Goal: Information Seeking & Learning: Learn about a topic

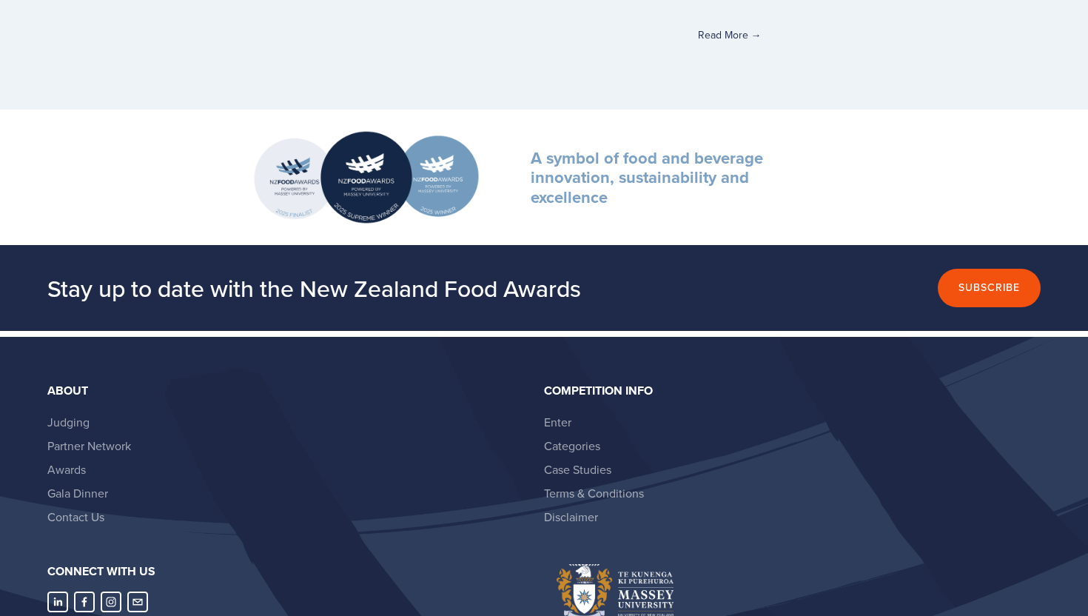
scroll to position [4229, 0]
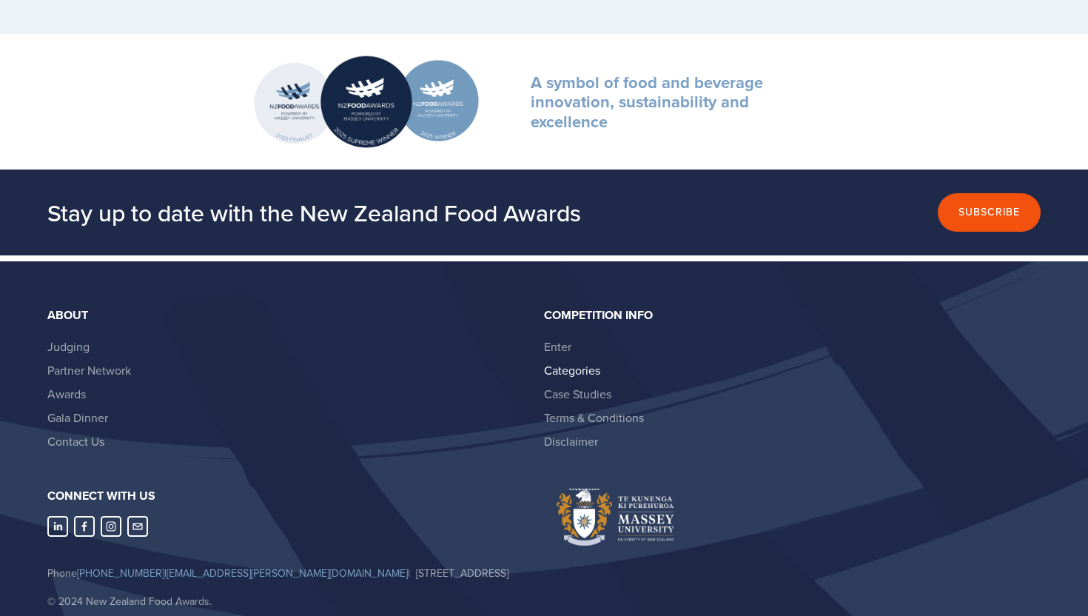
click at [563, 375] on link "Categories" at bounding box center [572, 370] width 56 height 16
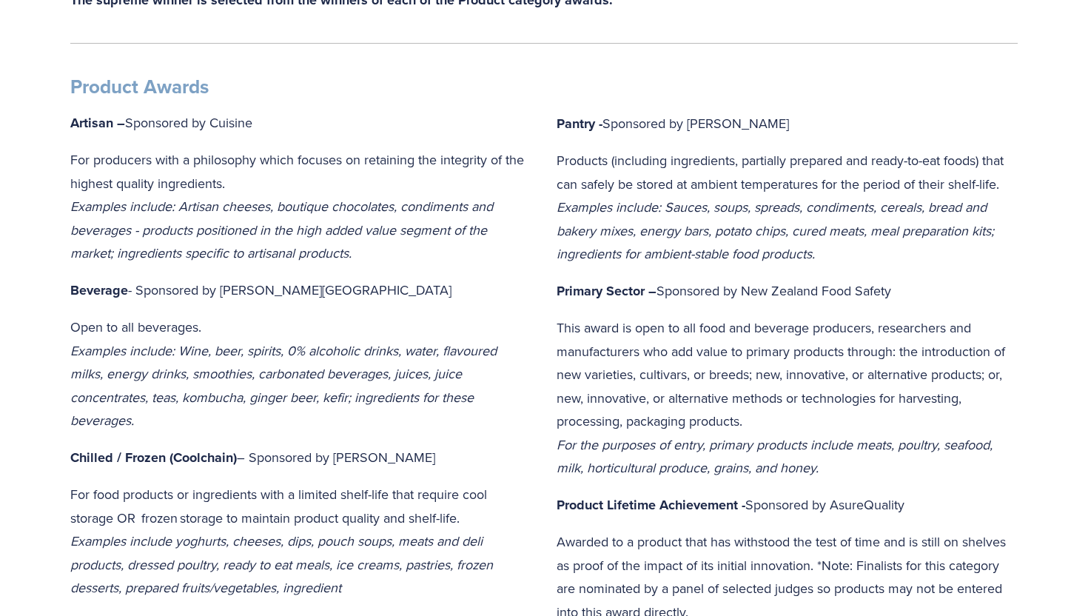
scroll to position [442, 0]
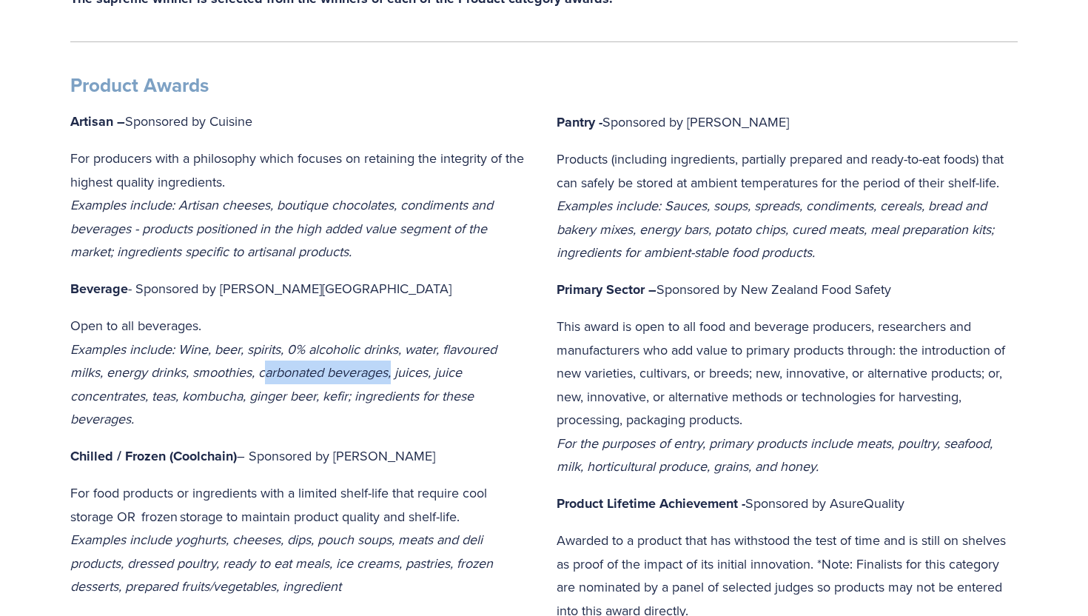
drag, startPoint x: 265, startPoint y: 372, endPoint x: 394, endPoint y: 379, distance: 129.0
click at [394, 379] on em "Examples include: Wine, beer, spirits, 0% alcoholic drinks, water, flavoured mi…" at bounding box center [285, 384] width 430 height 89
click at [105, 295] on strong "Beverage" at bounding box center [99, 288] width 58 height 19
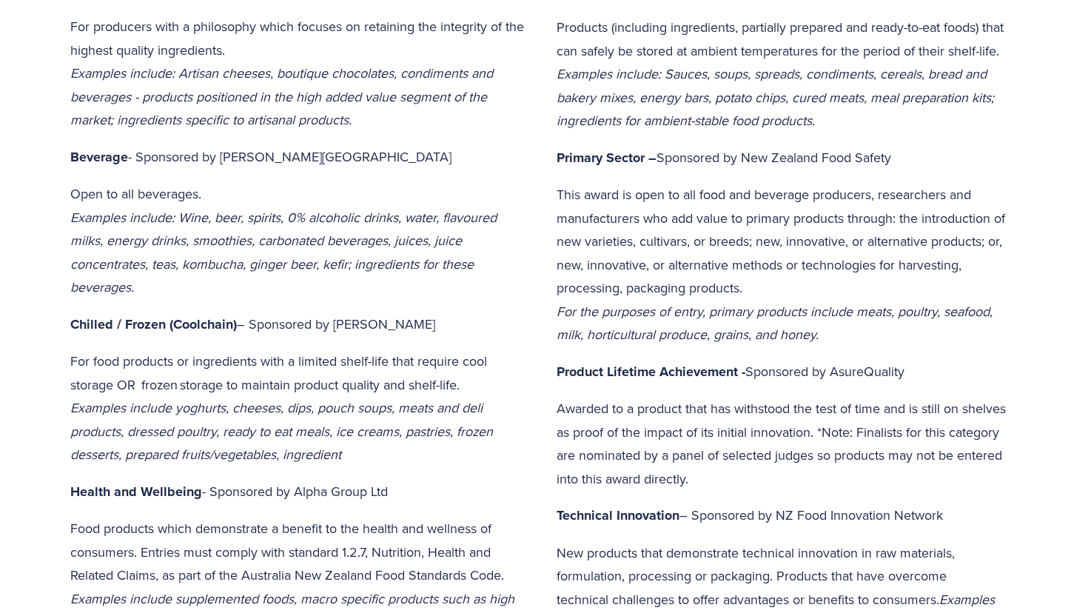
scroll to position [446, 0]
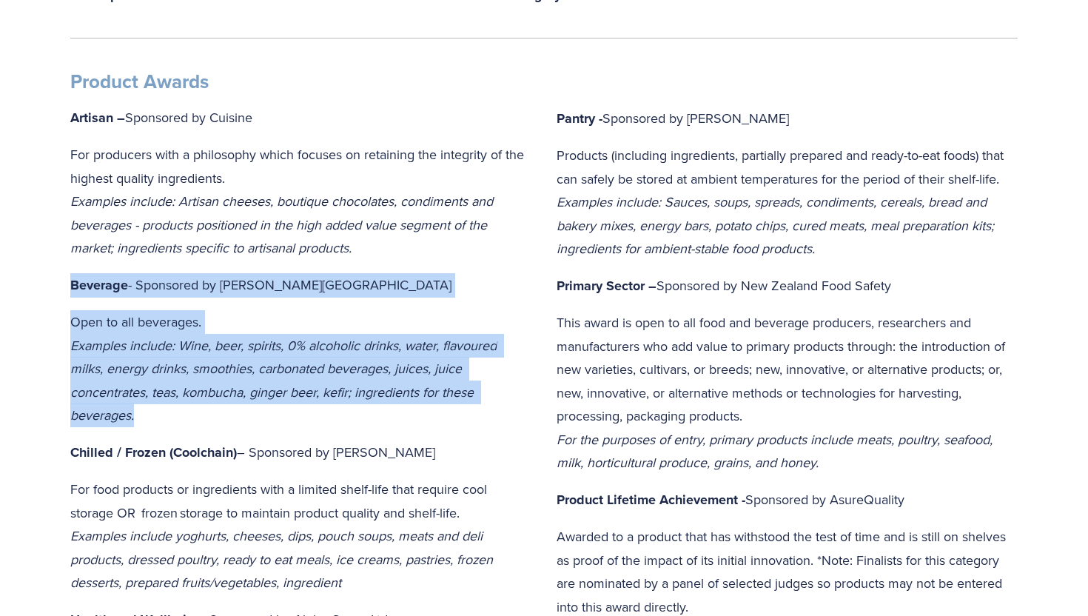
drag, startPoint x: 70, startPoint y: 288, endPoint x: 182, endPoint y: 401, distance: 159.6
click at [182, 401] on div "Product Awards Artisan – Sponsored by Cuisine For producers with a philosophy w…" at bounding box center [300, 569] width 461 height 999
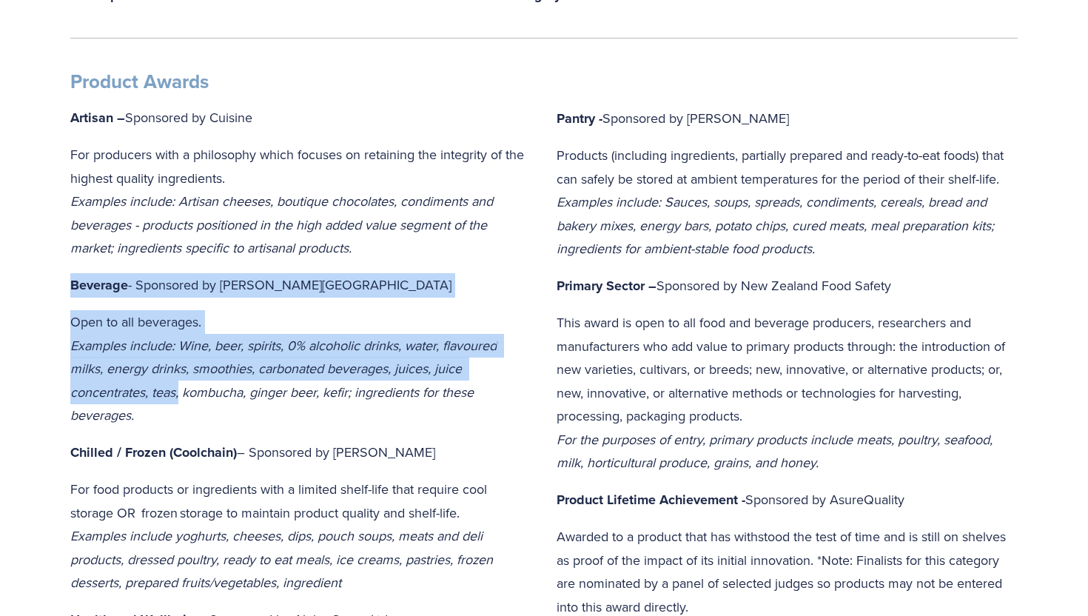
click at [182, 401] on p "Open to all beverages. Examples include: Wine, beer, spirits, 0% alcoholic drin…" at bounding box center [300, 368] width 461 height 117
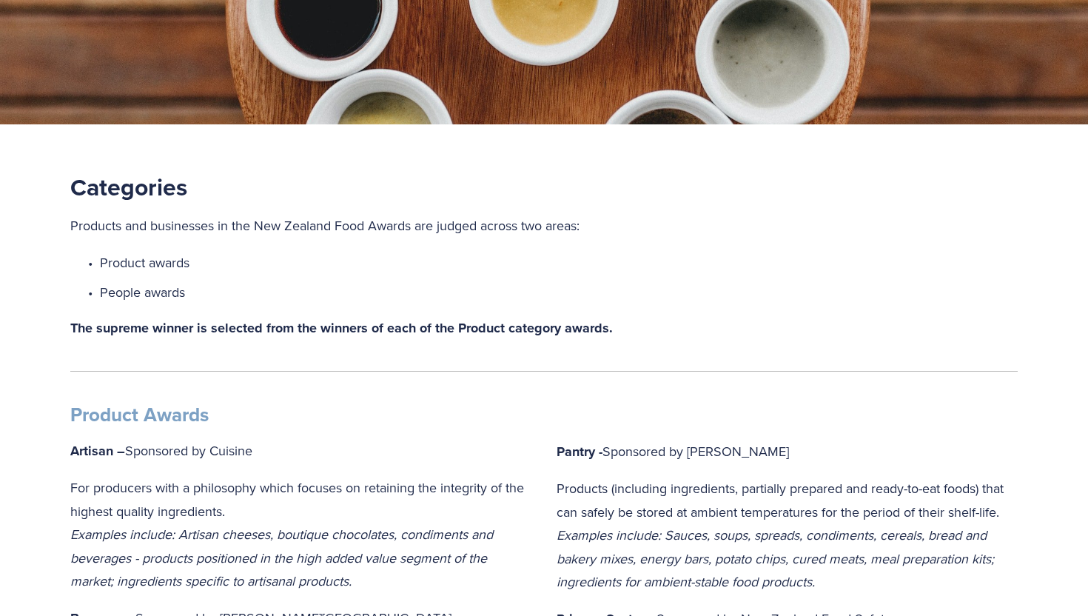
scroll to position [0, 0]
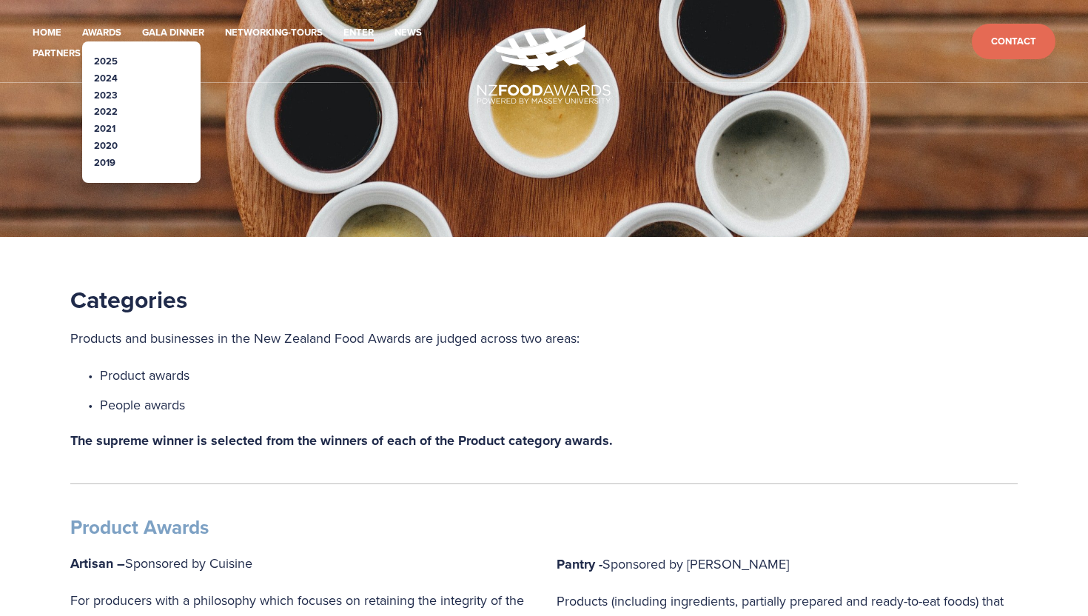
click at [104, 72] on link "2024" at bounding box center [106, 78] width 24 height 14
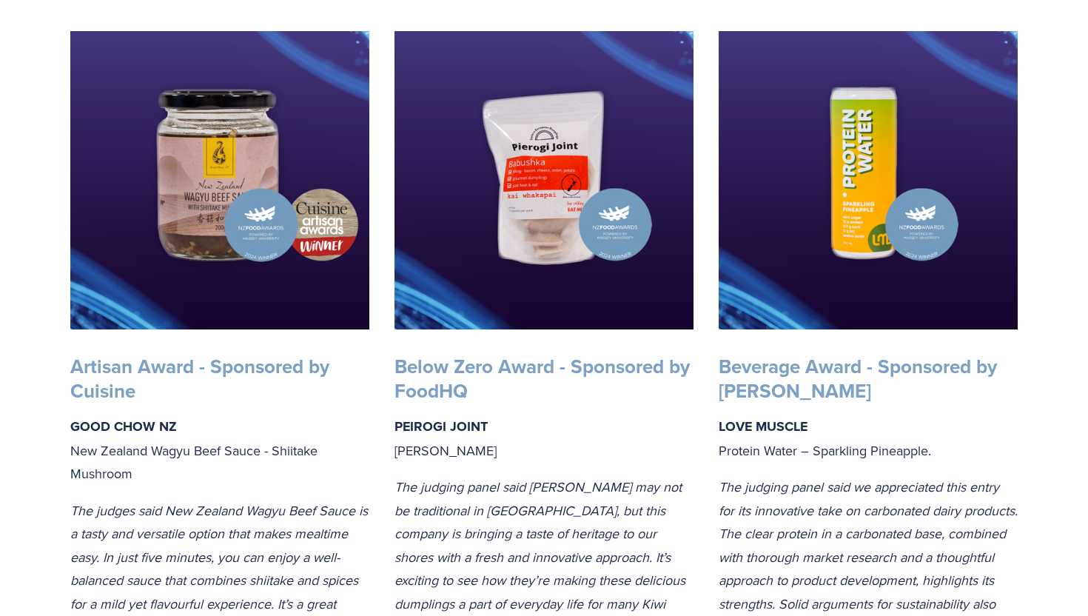
scroll to position [349, 0]
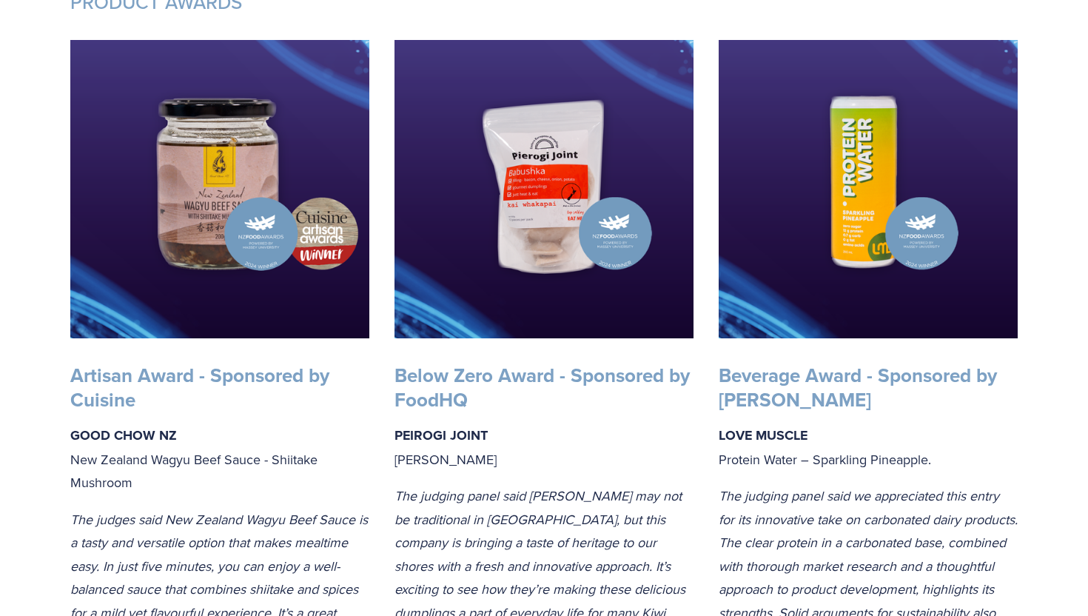
click at [788, 375] on strong "Beverage Award - Sponsored by Woolworths" at bounding box center [861, 387] width 284 height 53
click at [838, 207] on img at bounding box center [868, 189] width 299 height 299
click at [351, 353] on div "Artisan Award - Sponsored by Cuisine GOOD CHOW NZ New Zealand Wagyu Beef Sauce …" at bounding box center [220, 505] width 324 height 309
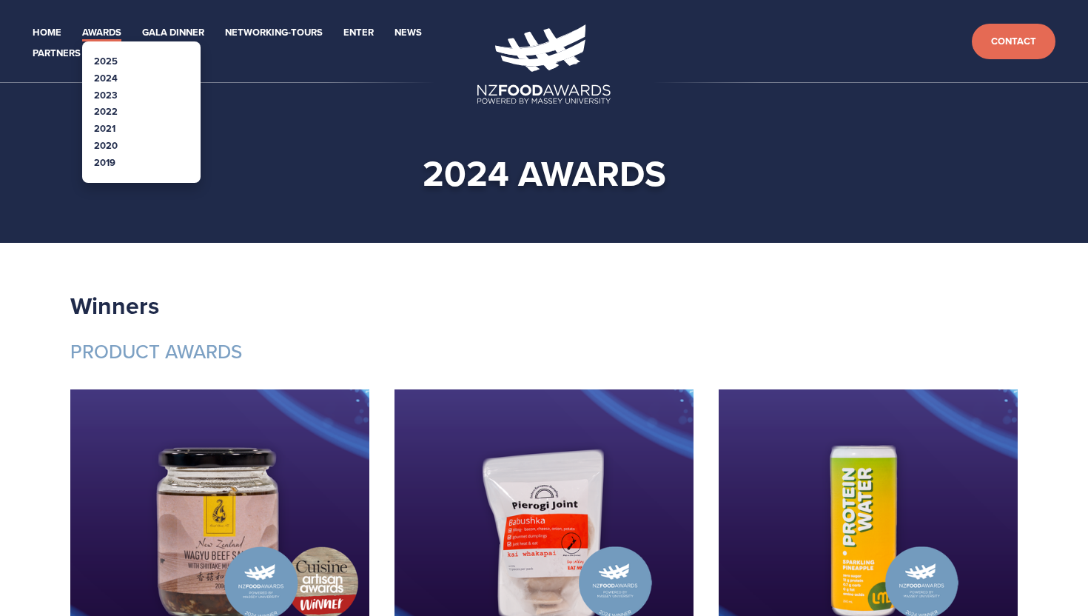
click at [107, 58] on link "2025" at bounding box center [106, 61] width 24 height 14
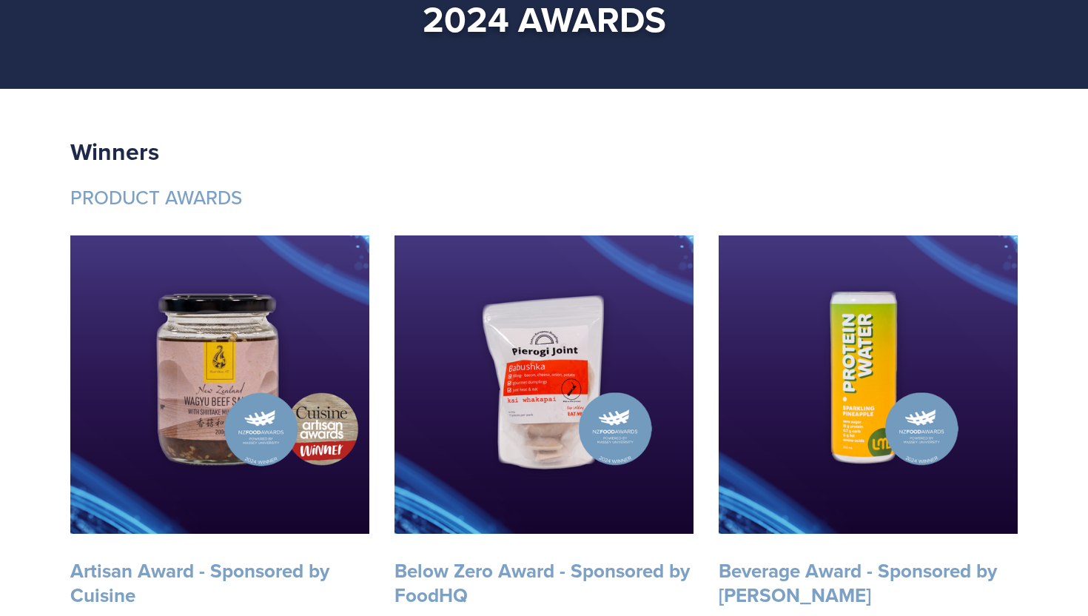
scroll to position [275, 0]
